Goal: Information Seeking & Learning: Learn about a topic

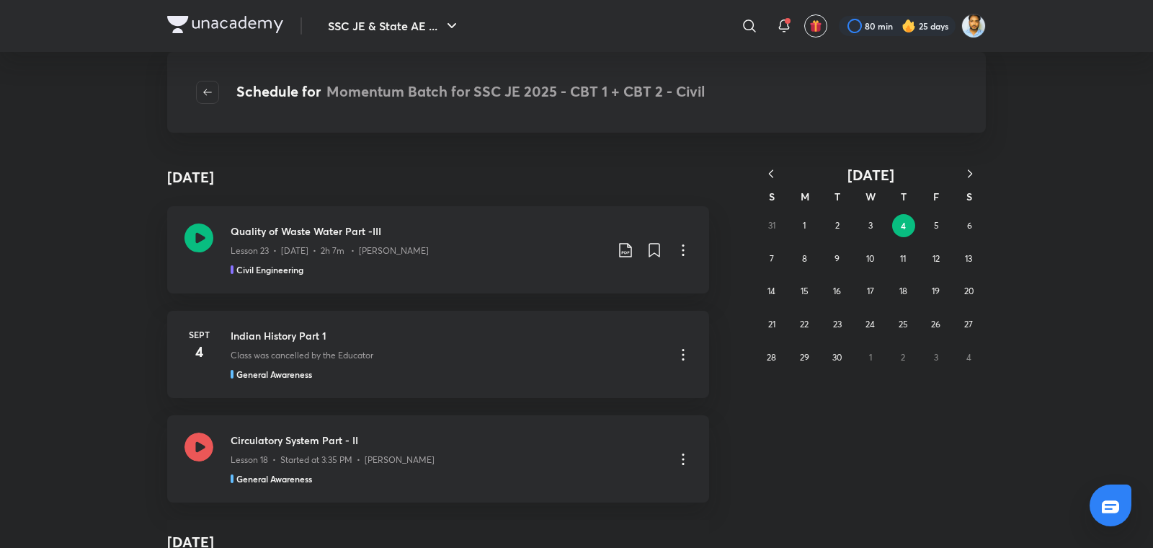
click at [773, 174] on icon "button" at bounding box center [771, 173] width 14 height 14
click at [936, 323] on abbr "22" at bounding box center [936, 324] width 9 height 11
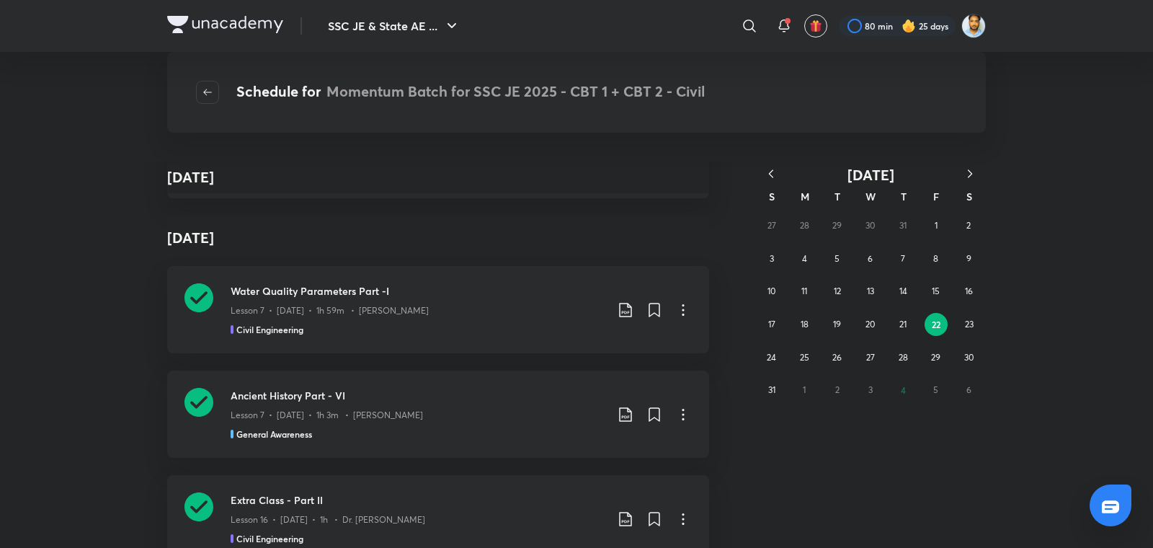
scroll to position [5402, 0]
